Goal: Check status: Check status

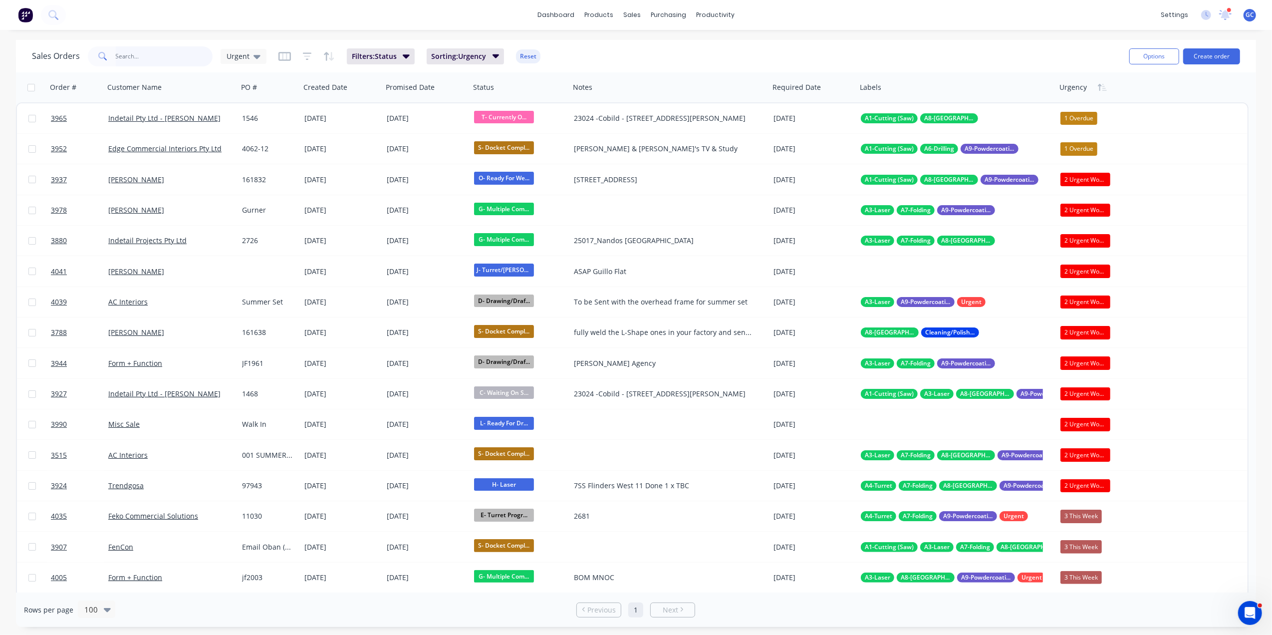
click at [156, 48] on input "text" at bounding box center [164, 56] width 97 height 20
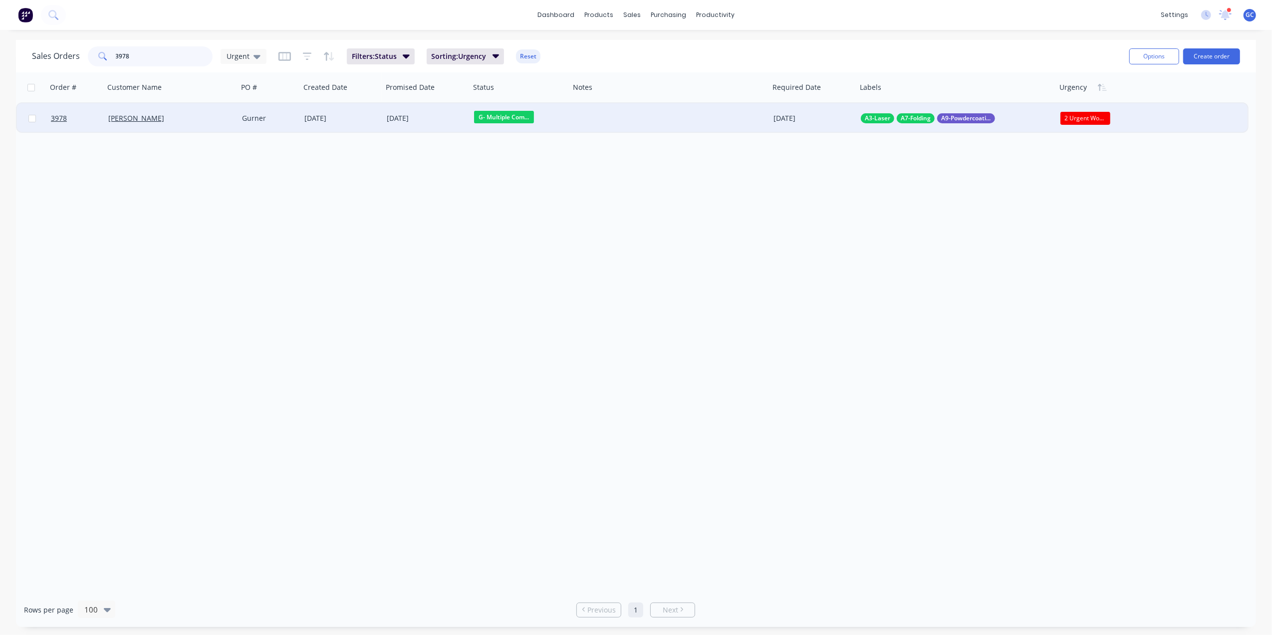
type input "3978"
click at [178, 116] on div "[PERSON_NAME]" at bounding box center [167, 118] width 119 height 10
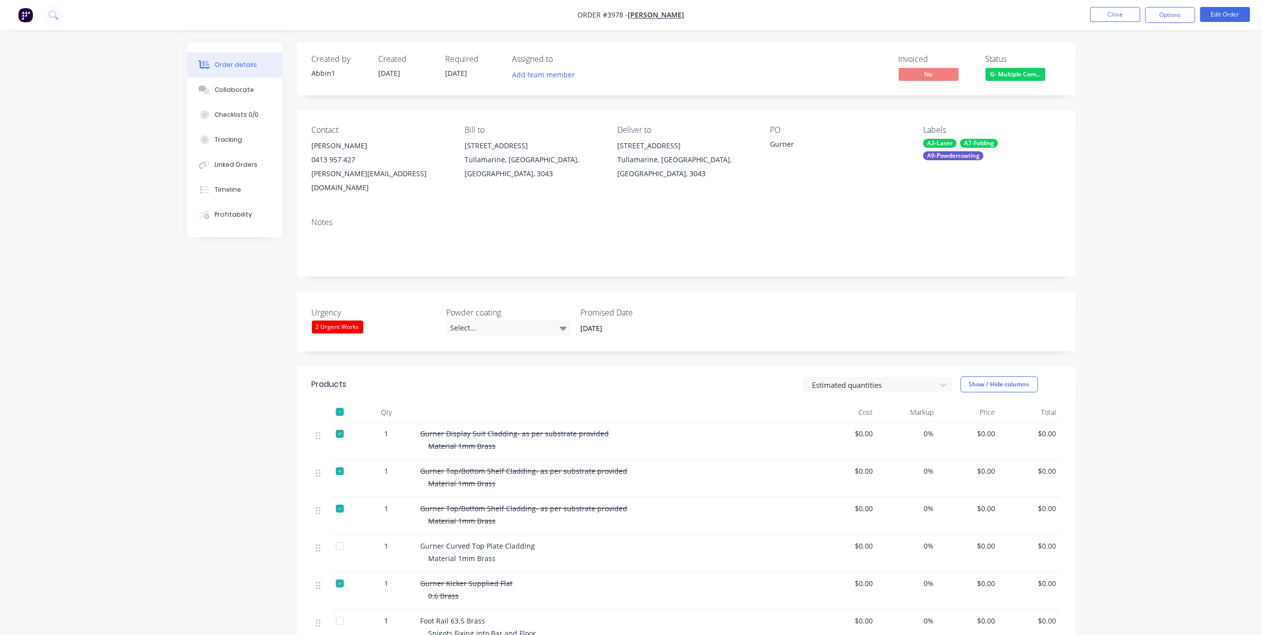
click at [253, 76] on button "Order details" at bounding box center [234, 64] width 95 height 25
click at [242, 96] on button "Collaborate" at bounding box center [234, 89] width 95 height 25
